Goal: Find specific page/section: Find specific page/section

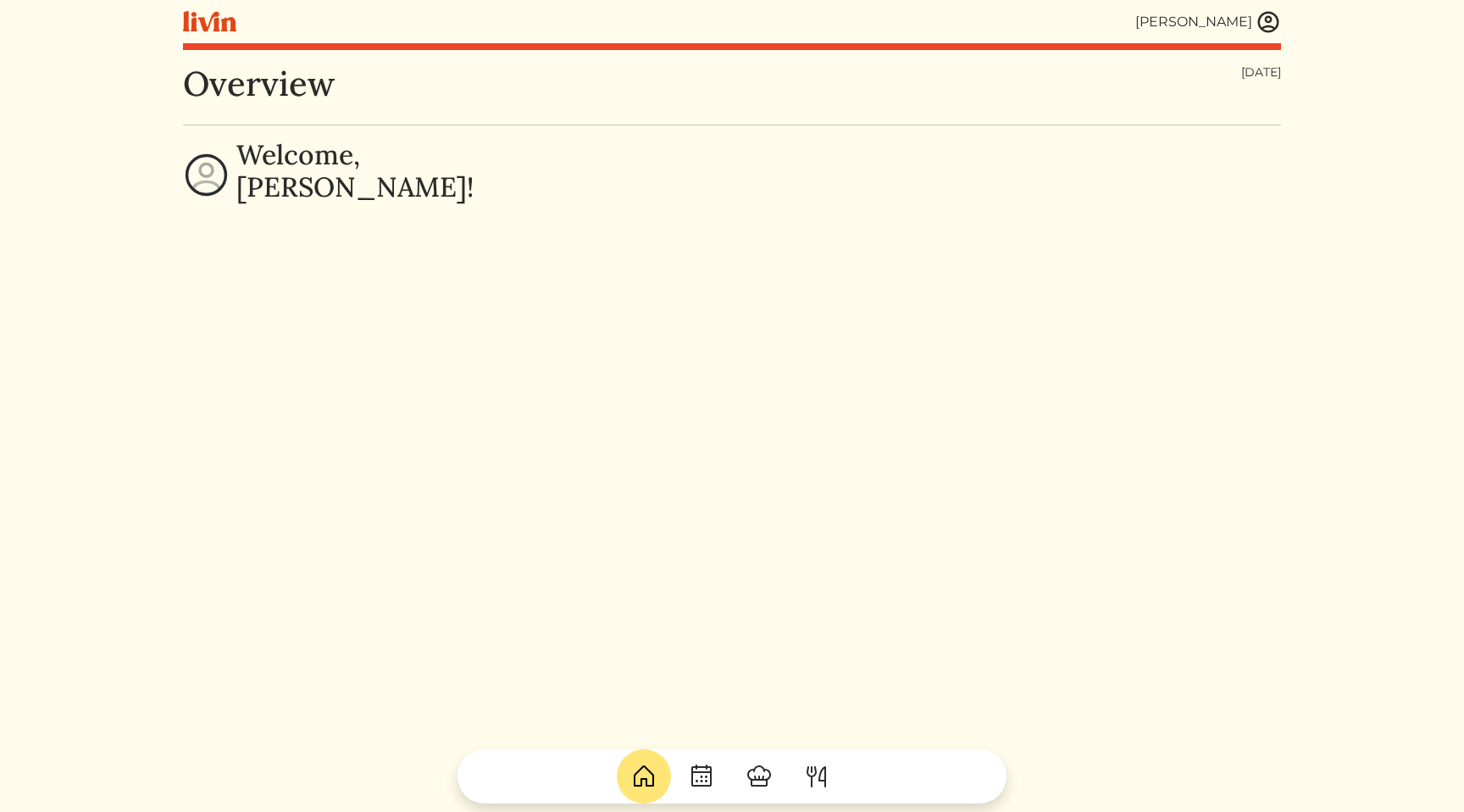
click at [1271, 26] on img at bounding box center [1268, 22] width 26 height 26
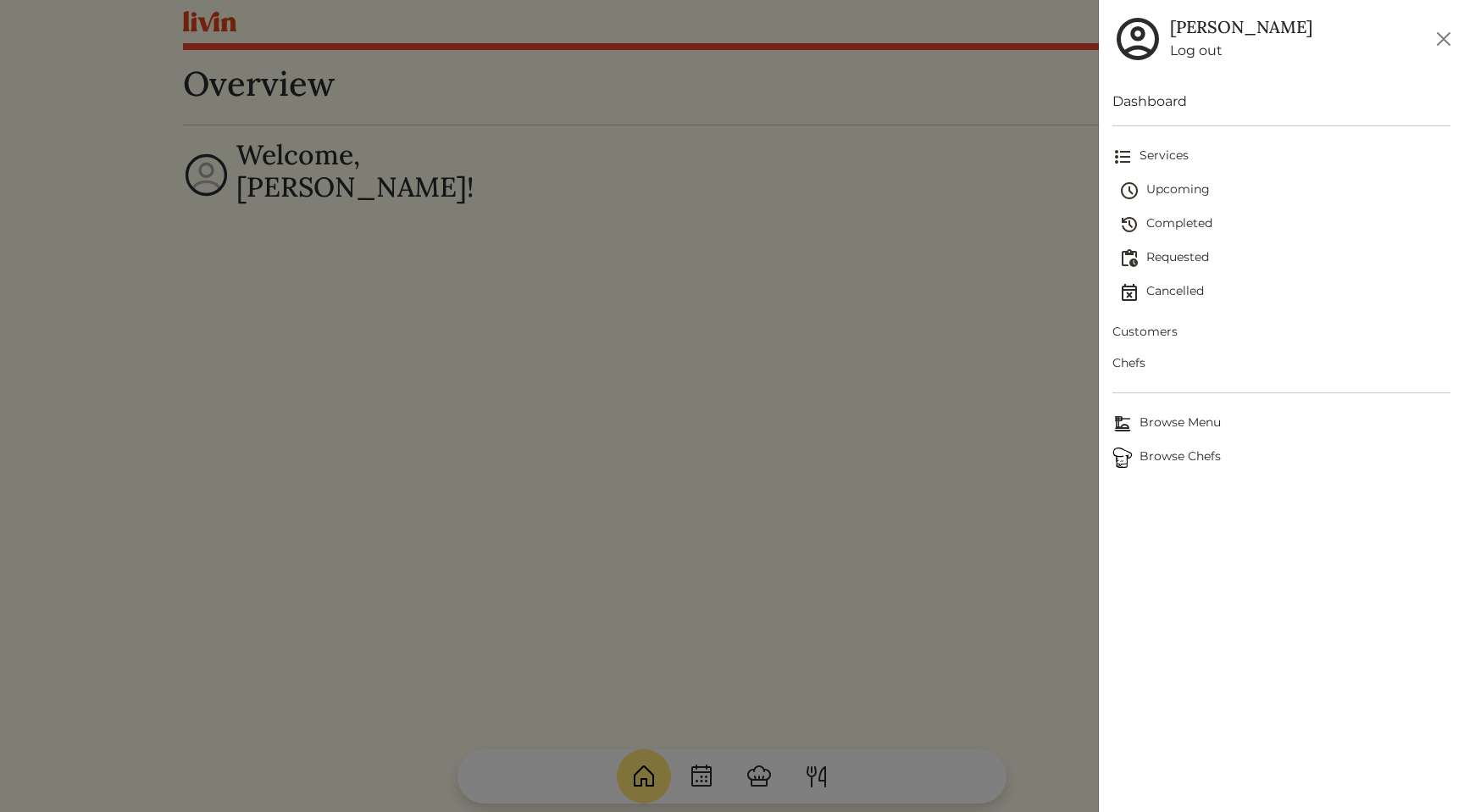
click at [1167, 327] on span "Customers" at bounding box center [1281, 332] width 338 height 18
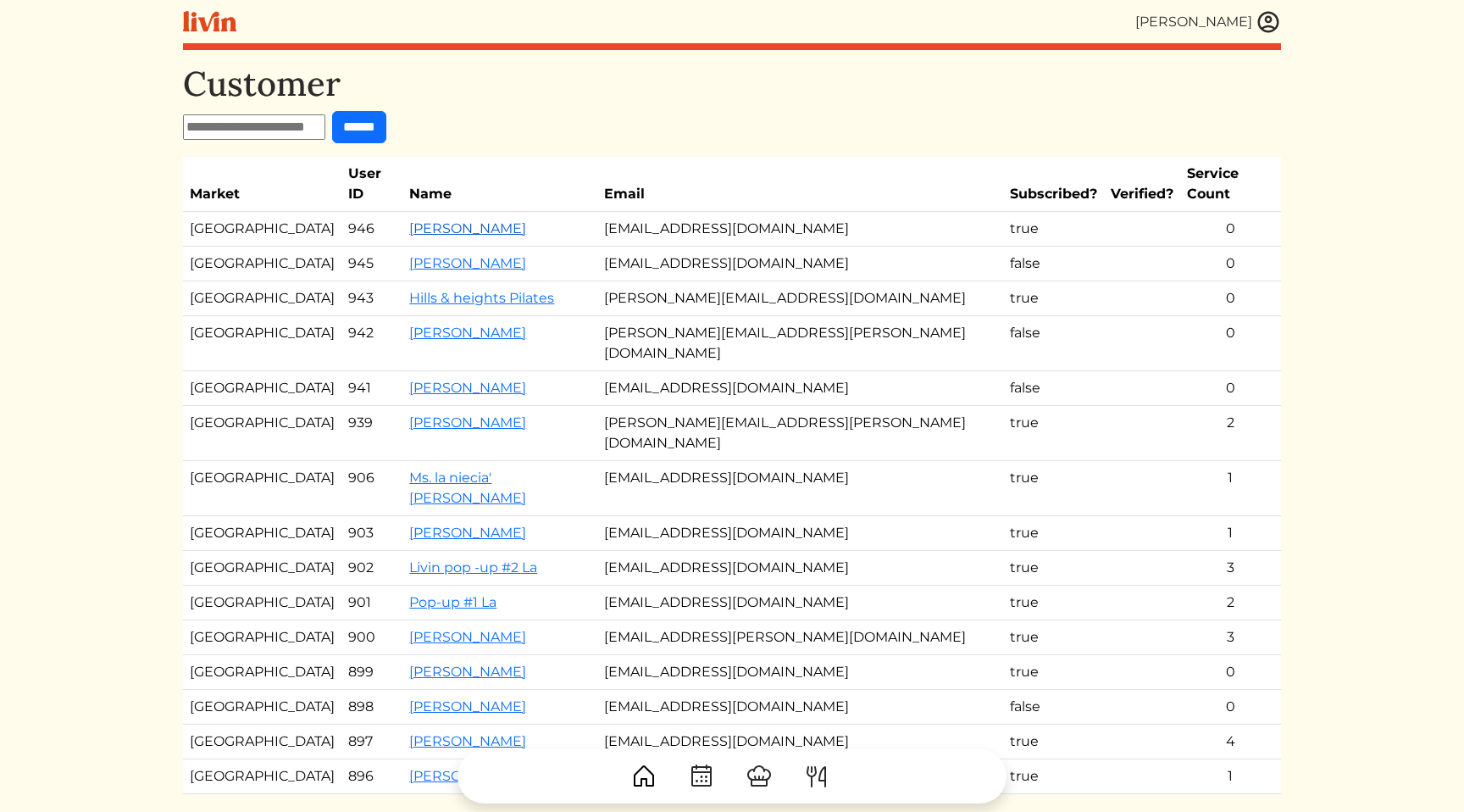
click at [468, 220] on link "[PERSON_NAME]" at bounding box center [467, 228] width 117 height 16
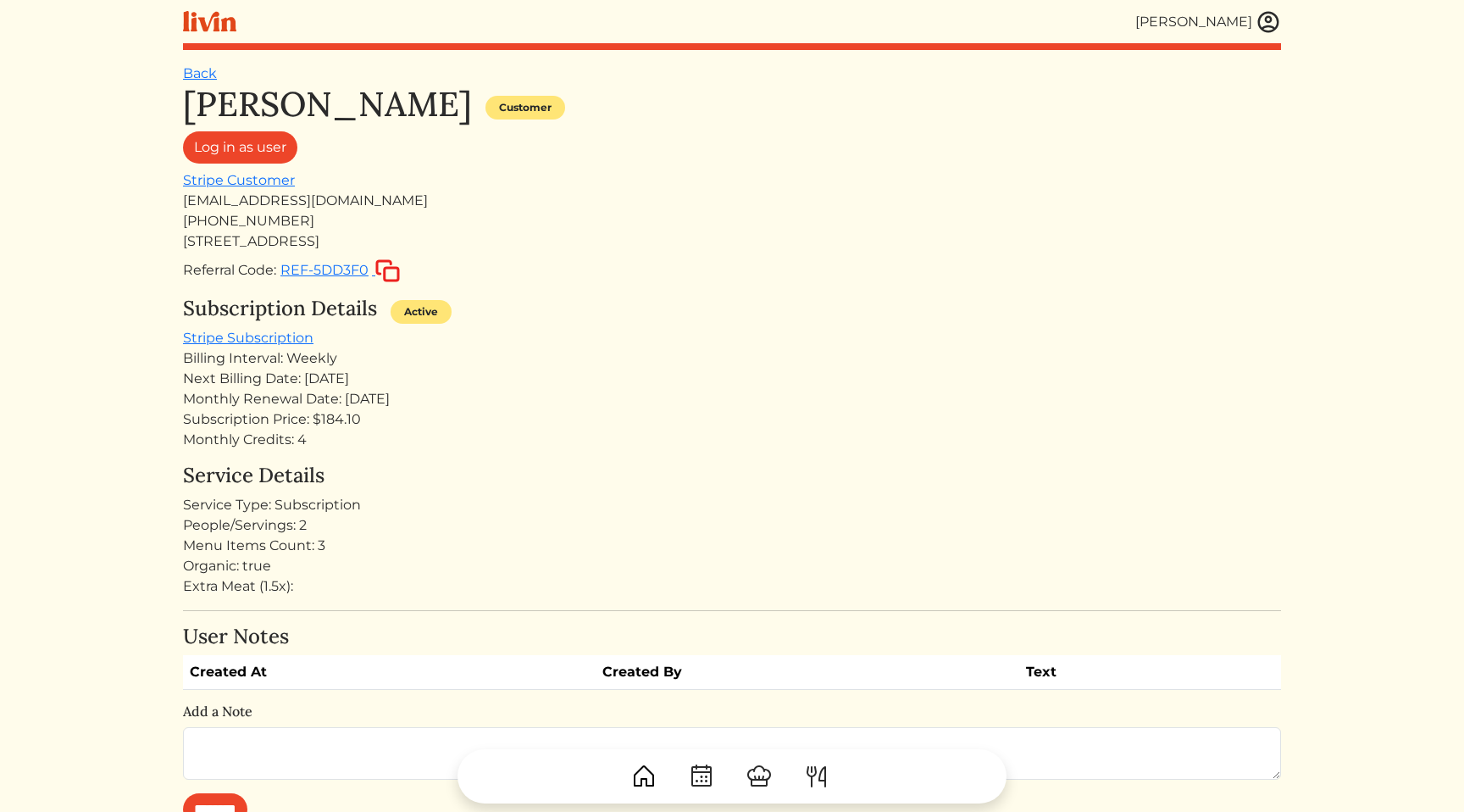
click at [541, 253] on div "Kameale Terry Customer Log in as user Stripe Customer kamealeterry@gmail.com (2…" at bounding box center [732, 183] width 1098 height 199
click at [676, 287] on div "Kameale Terry Customer Log in as user Stripe Customer kamealeterry@gmail.com (2…" at bounding box center [732, 728] width 1098 height 1290
click at [717, 391] on div "Monthly Renewal Date: [DATE]" at bounding box center [732, 399] width 1098 height 20
click at [613, 284] on div "Kameale Terry Customer Log in as user Stripe Customer kamealeterry@gmail.com (2…" at bounding box center [732, 728] width 1098 height 1290
click at [656, 300] on div "Subscription Details Active" at bounding box center [732, 312] width 1098 height 32
